Goal: Task Accomplishment & Management: Use online tool/utility

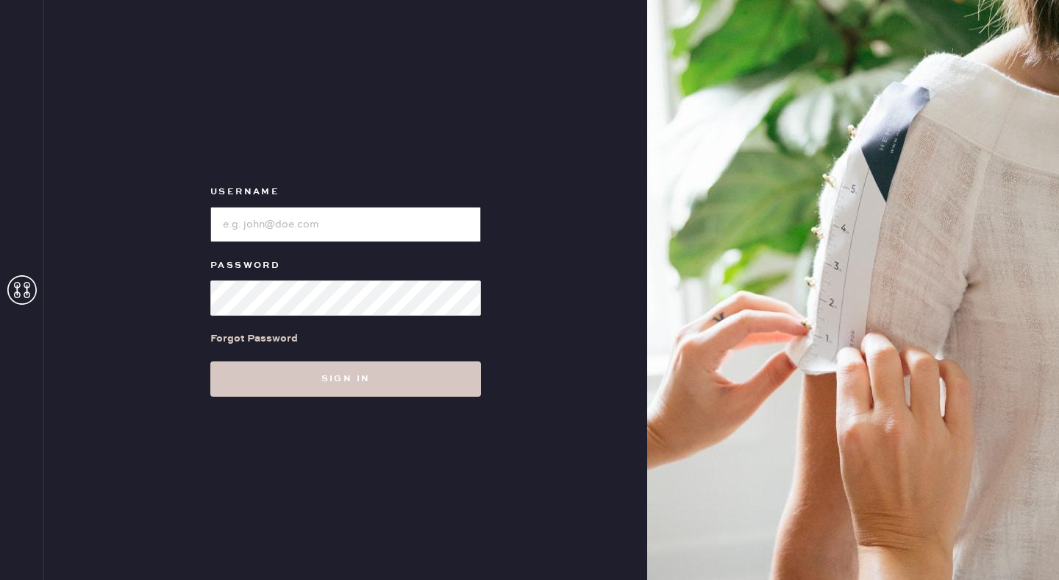
type input "reformationseattle"
click at [289, 220] on input "loginName" at bounding box center [345, 224] width 271 height 35
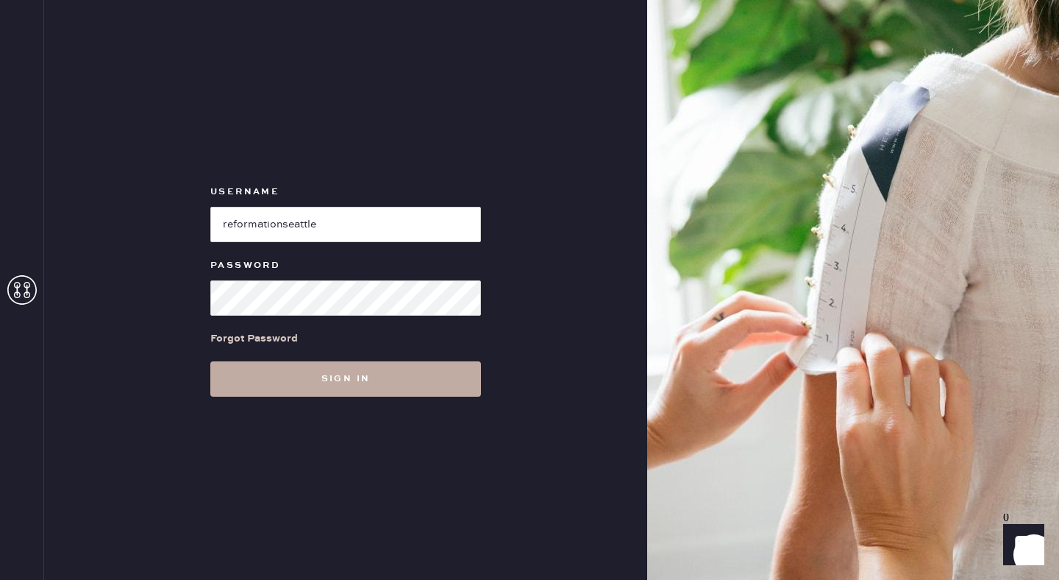
click at [429, 374] on button "Sign in" at bounding box center [345, 378] width 271 height 35
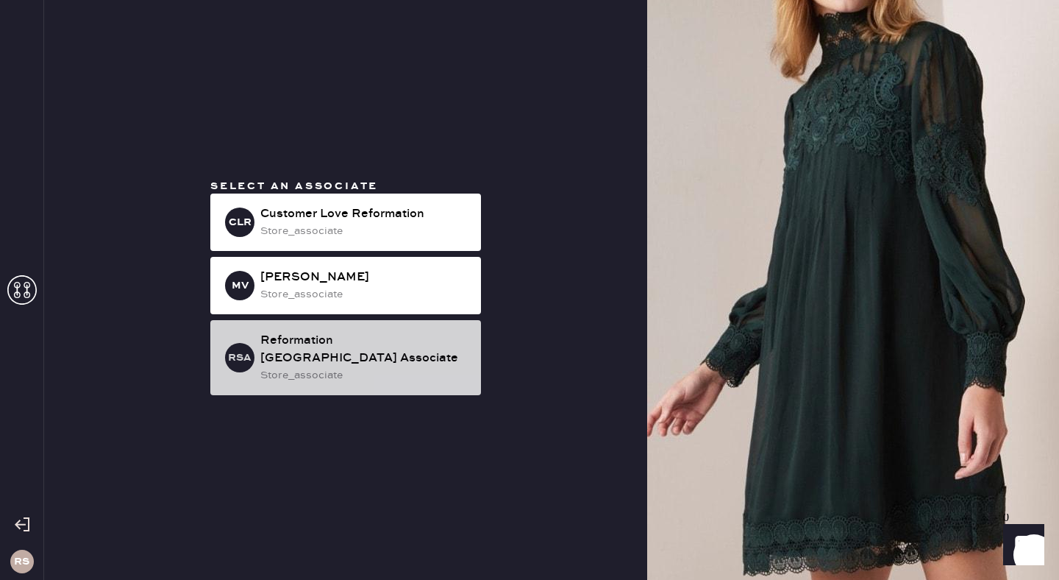
click at [375, 357] on div "Reformation [GEOGRAPHIC_DATA] Associate" at bounding box center [364, 349] width 209 height 35
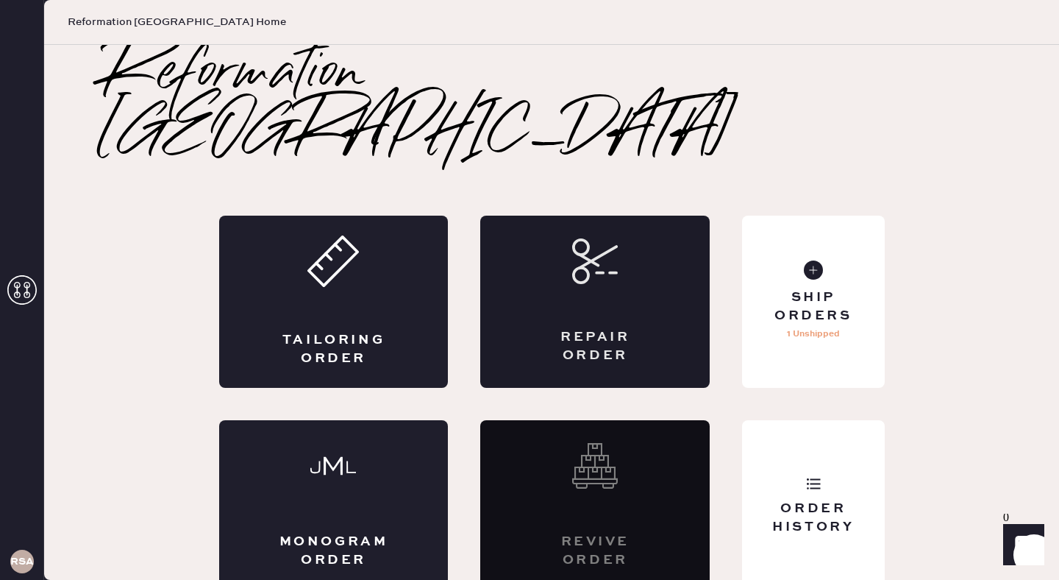
click at [591, 283] on div "Repair Order" at bounding box center [594, 301] width 229 height 172
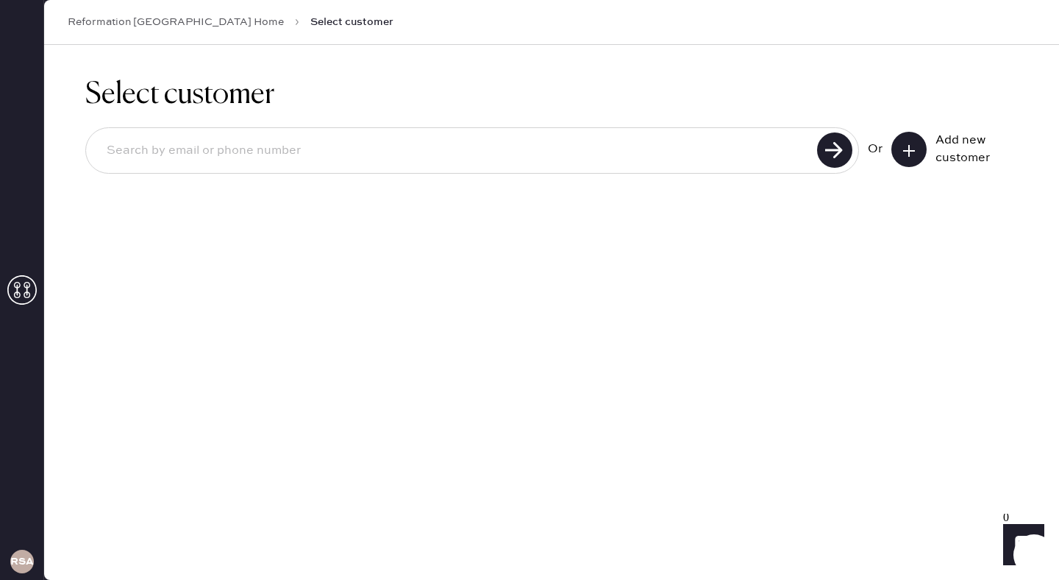
click at [907, 150] on icon at bounding box center [909, 150] width 15 height 15
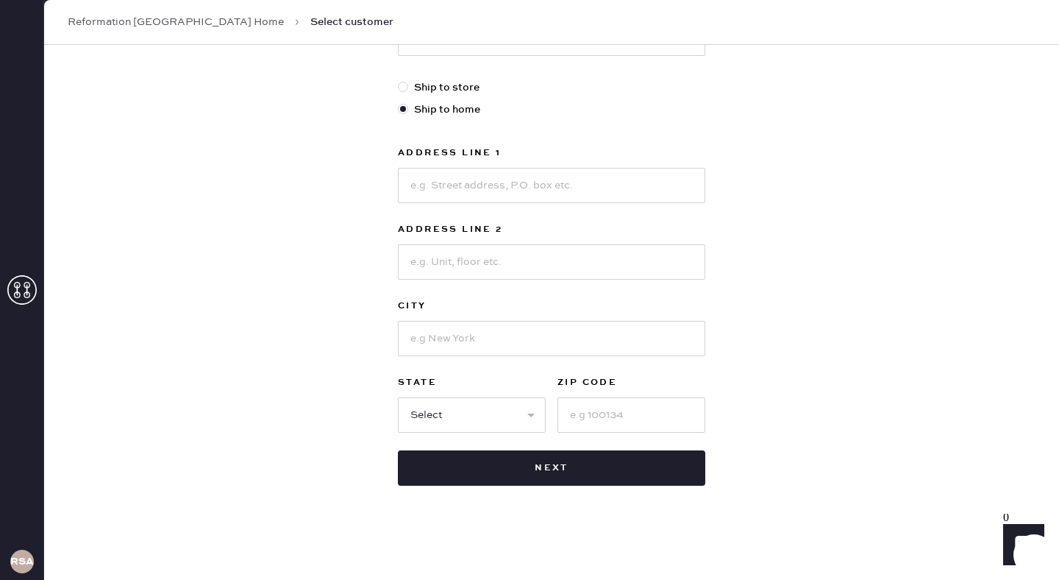
scroll to position [377, 0]
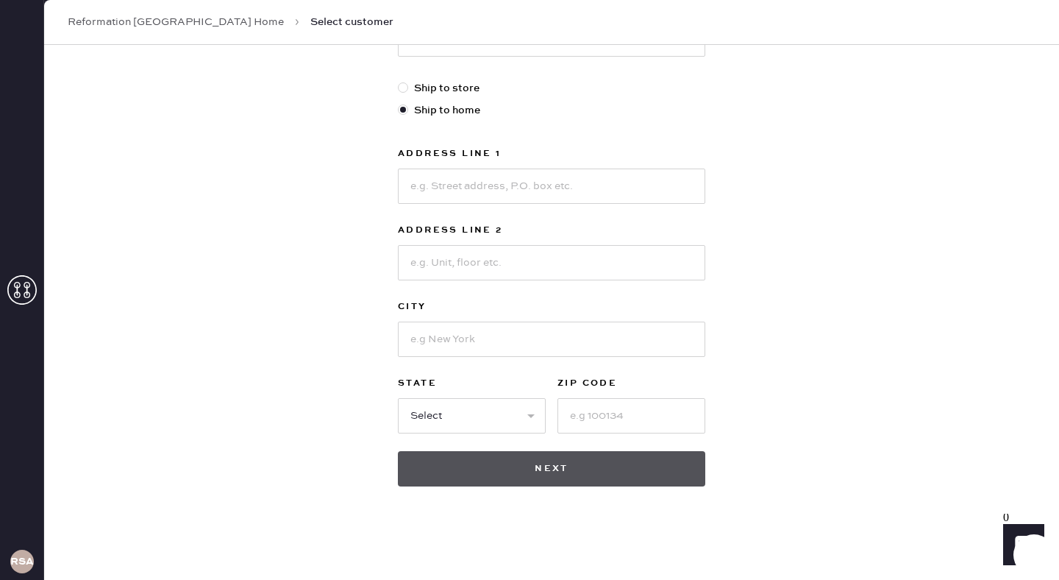
click at [588, 470] on button "Next" at bounding box center [551, 468] width 307 height 35
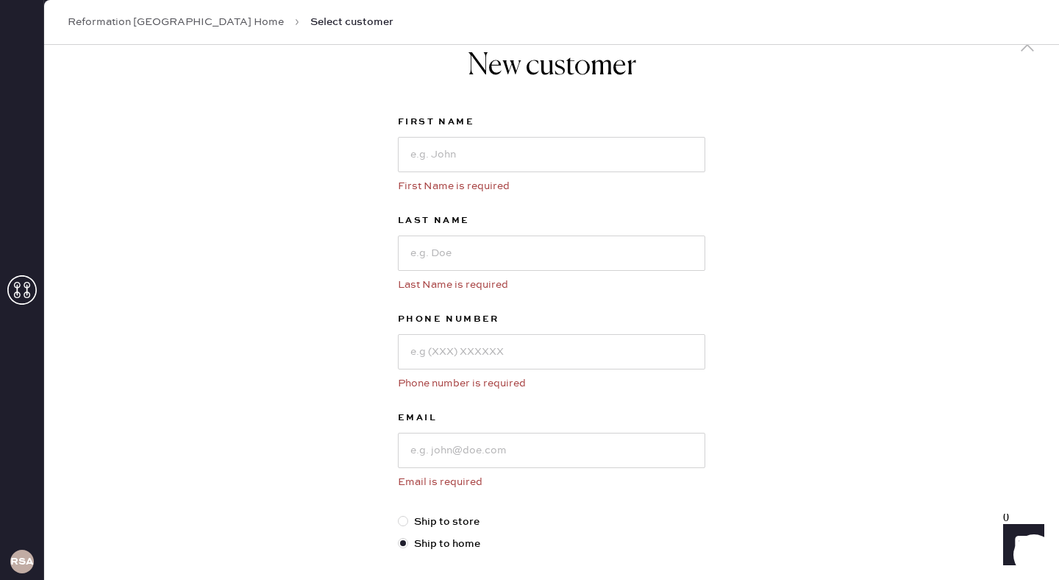
scroll to position [0, 0]
